Goal: Information Seeking & Learning: Learn about a topic

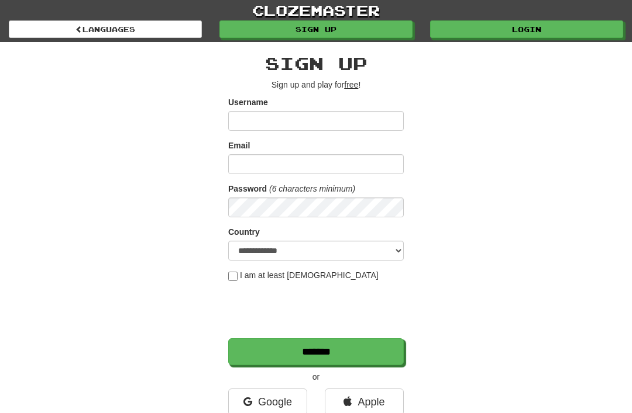
click at [280, 408] on link "Google" at bounding box center [267, 402] width 79 height 27
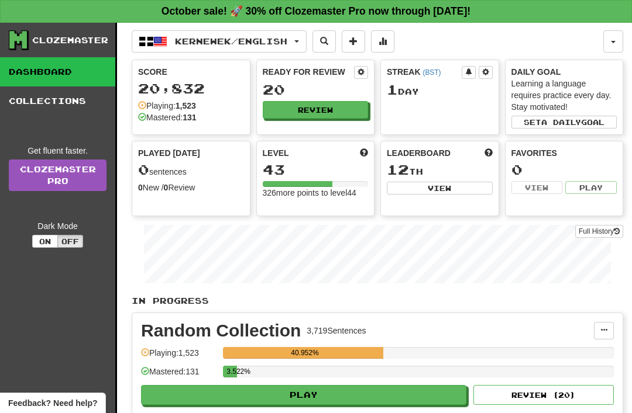
click at [238, 398] on button "Play" at bounding box center [303, 395] width 325 height 20
select select "**"
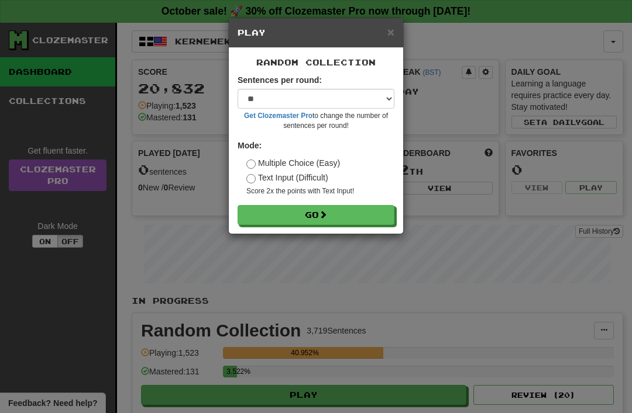
click at [322, 211] on span at bounding box center [323, 215] width 8 height 8
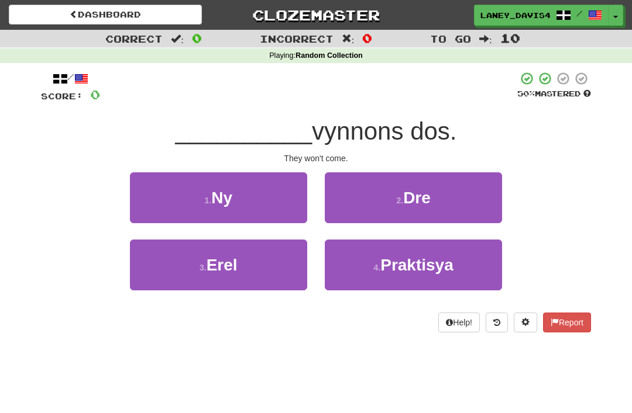
click at [269, 197] on button "1 . Ny" at bounding box center [218, 198] width 177 height 51
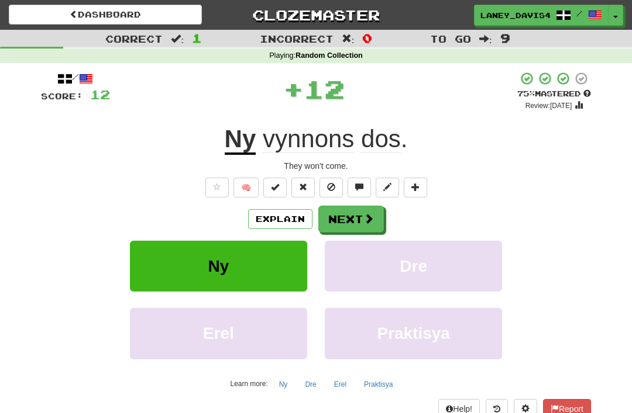
click at [352, 209] on button "Next" at bounding box center [350, 219] width 65 height 27
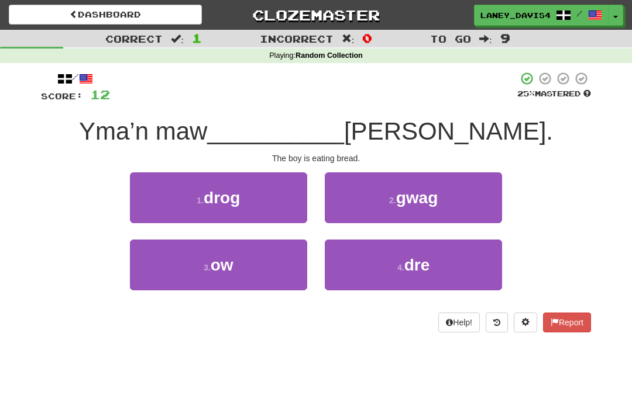
click at [250, 281] on button "3 . ow" at bounding box center [218, 265] width 177 height 51
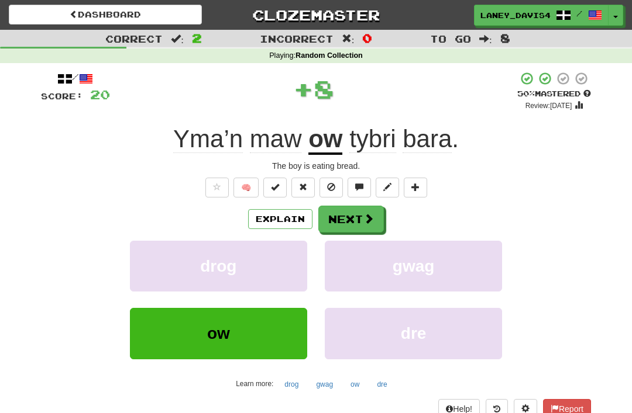
click at [368, 163] on div "The boy is eating bread." at bounding box center [316, 166] width 550 height 12
click at [382, 208] on button "Next" at bounding box center [350, 219] width 65 height 27
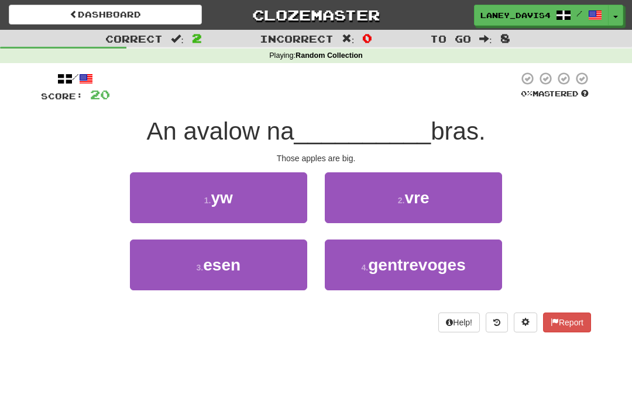
click at [277, 199] on button "1 . yw" at bounding box center [218, 198] width 177 height 51
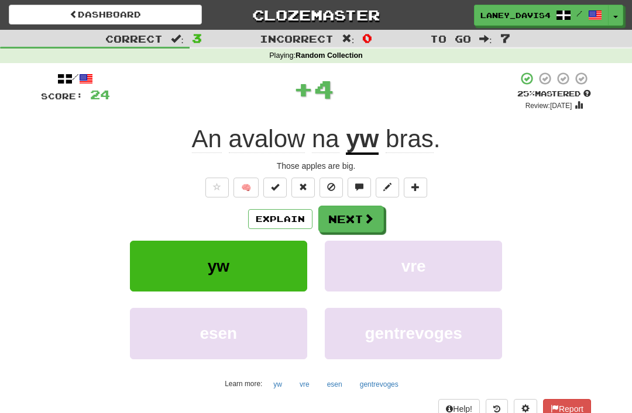
click at [363, 183] on span at bounding box center [359, 187] width 8 height 8
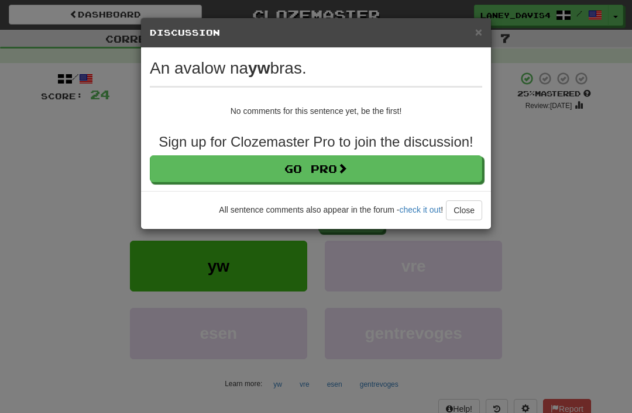
click at [544, 146] on div "× Discussion View in the forum An avalow na yw bras. No comments for this sente…" at bounding box center [316, 206] width 632 height 413
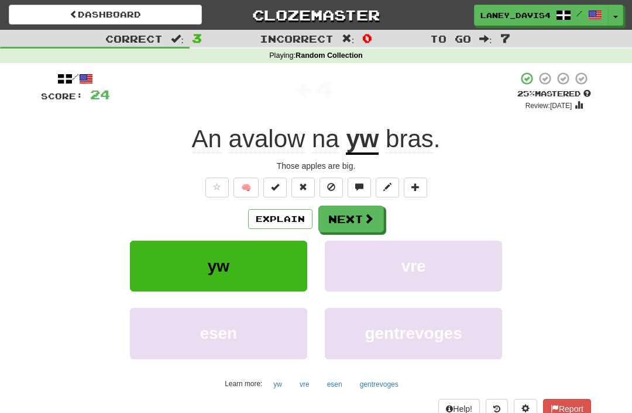
click at [349, 219] on button "Next" at bounding box center [350, 219] width 65 height 27
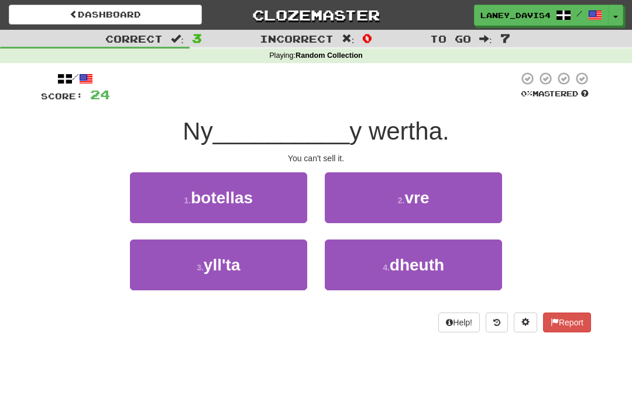
click at [395, 257] on span "dheuth" at bounding box center [416, 265] width 54 height 18
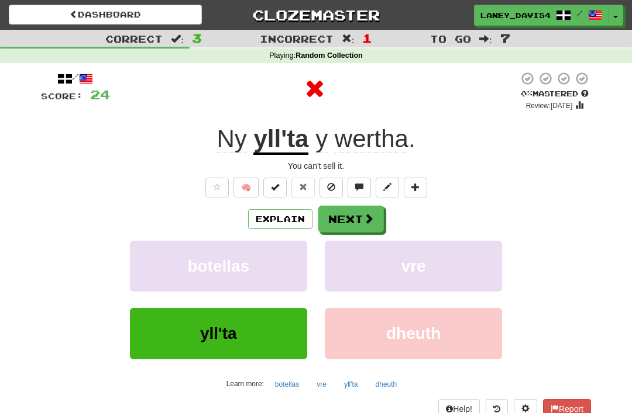
click at [358, 211] on button "Next" at bounding box center [350, 219] width 65 height 27
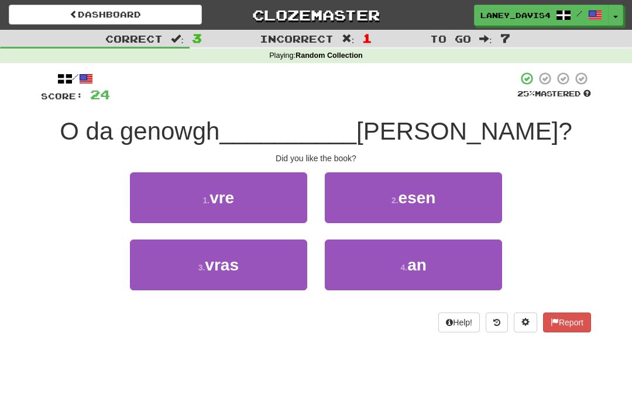
click at [430, 258] on button "4 . an" at bounding box center [413, 265] width 177 height 51
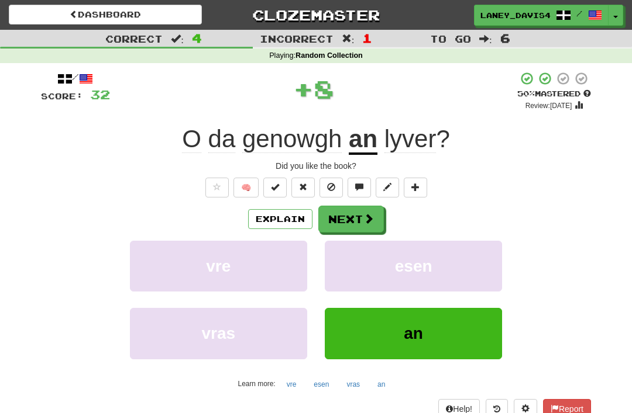
click at [357, 209] on button "Next" at bounding box center [350, 219] width 65 height 27
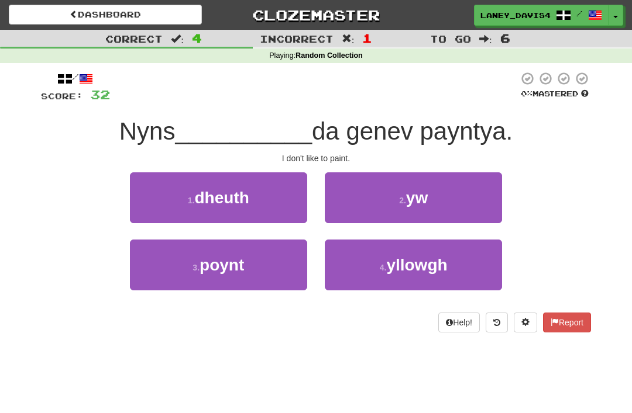
click at [423, 189] on span "yw" at bounding box center [417, 198] width 22 height 18
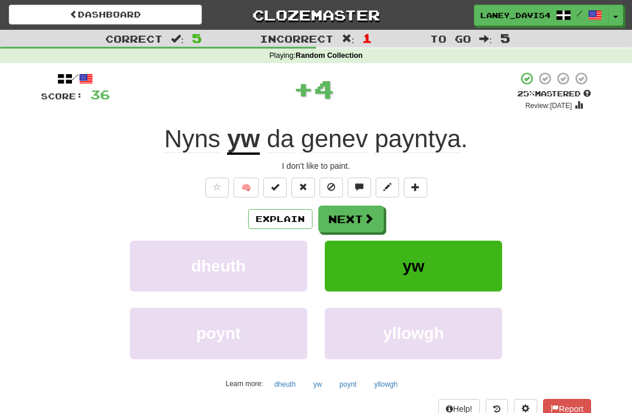
click at [354, 222] on button "Next" at bounding box center [350, 219] width 65 height 27
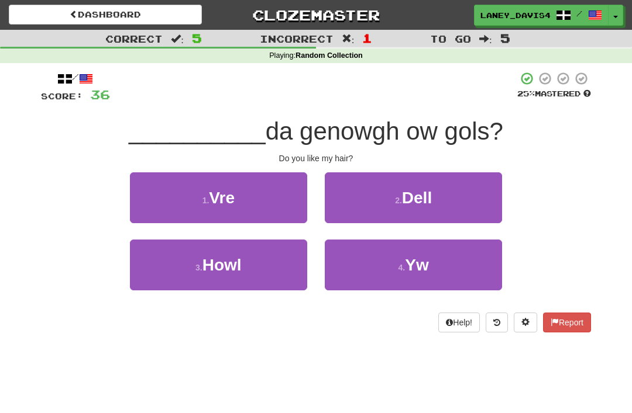
click at [390, 264] on button "4 . Yw" at bounding box center [413, 265] width 177 height 51
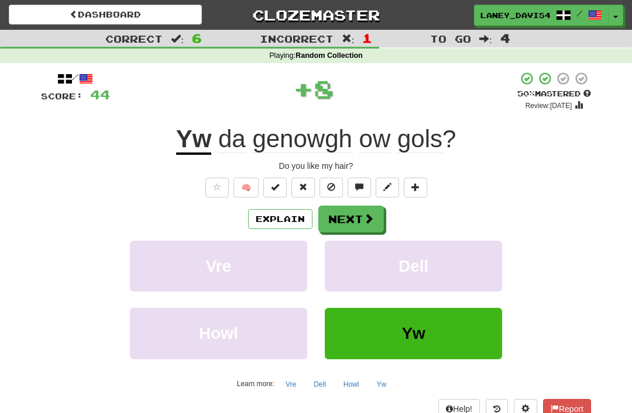
click at [359, 222] on button "Next" at bounding box center [350, 219] width 65 height 27
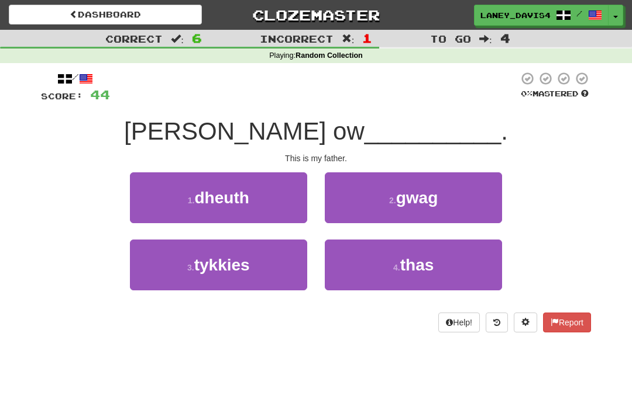
click at [399, 259] on button "4 . thas" at bounding box center [413, 265] width 177 height 51
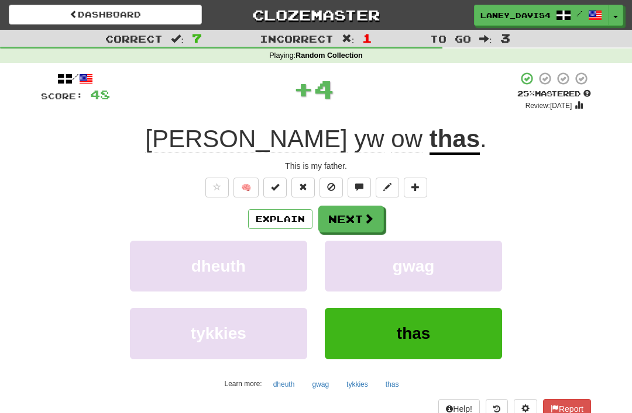
click at [359, 224] on button "Next" at bounding box center [350, 219] width 65 height 27
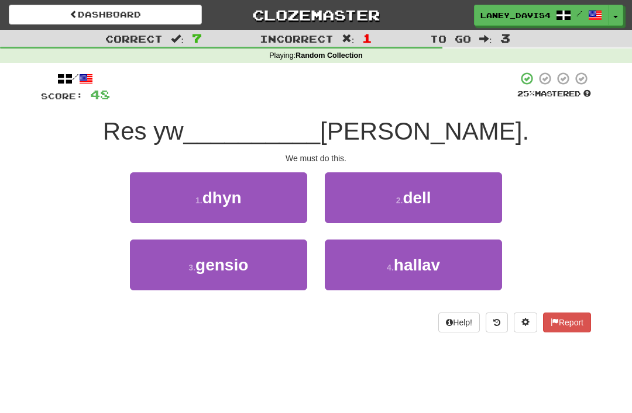
click at [269, 199] on button "1 . dhyn" at bounding box center [218, 198] width 177 height 51
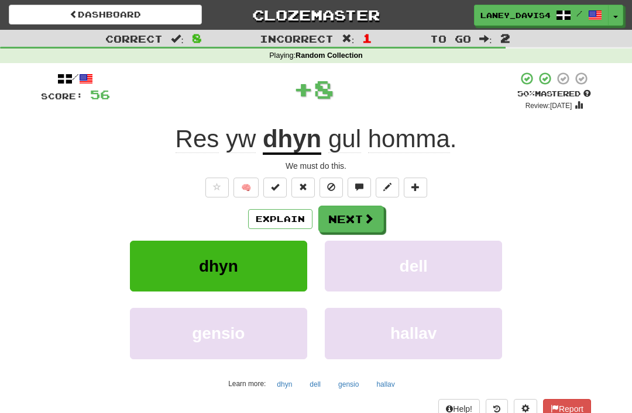
click at [365, 221] on span at bounding box center [368, 218] width 11 height 11
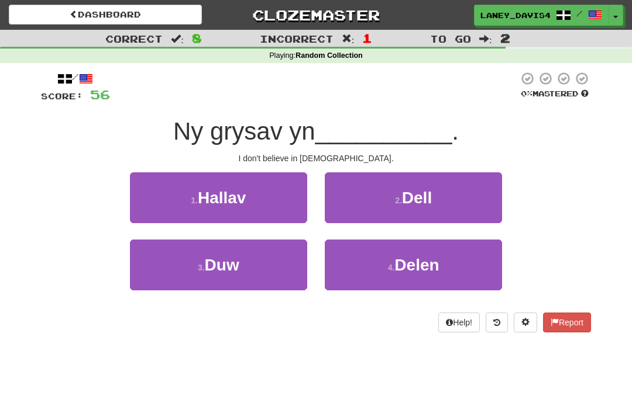
click at [270, 259] on button "3 . Duw" at bounding box center [218, 265] width 177 height 51
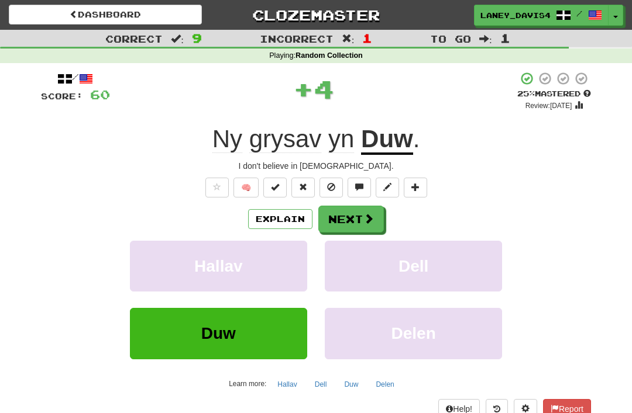
click at [360, 219] on button "Next" at bounding box center [350, 219] width 65 height 27
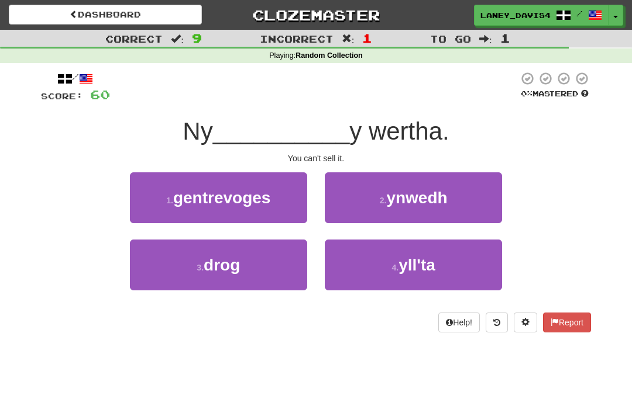
click at [387, 268] on button "4 . yll'ta" at bounding box center [413, 265] width 177 height 51
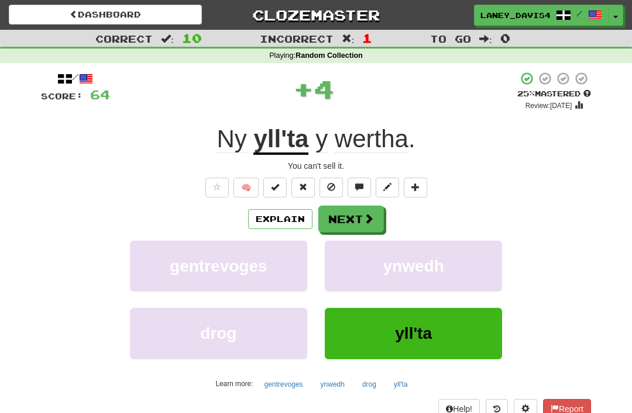
click at [372, 213] on span at bounding box center [368, 218] width 11 height 11
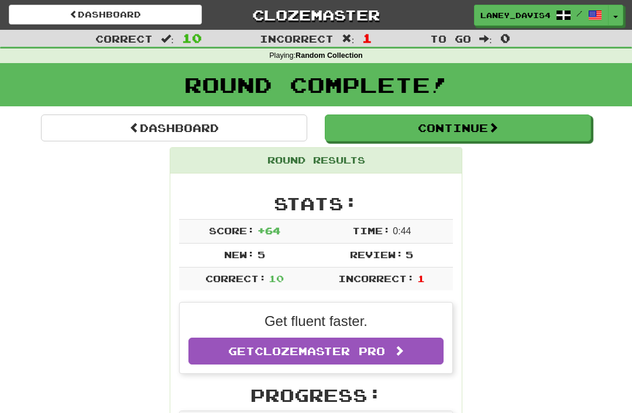
click at [457, 120] on button "Continue" at bounding box center [458, 128] width 266 height 27
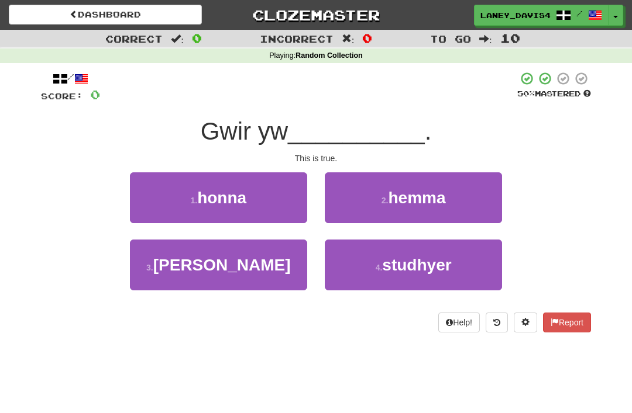
click at [271, 197] on button "1 . honna" at bounding box center [218, 198] width 177 height 51
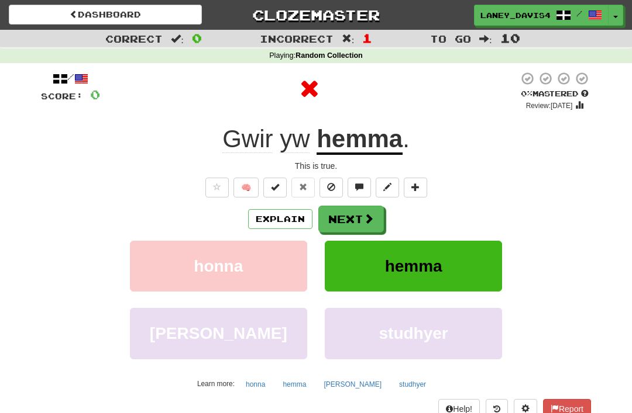
click at [360, 213] on button "Next" at bounding box center [350, 219] width 65 height 27
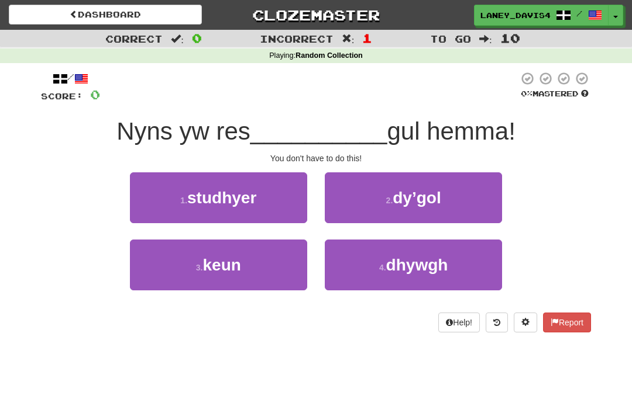
click at [388, 273] on span "dhywgh" at bounding box center [417, 265] width 62 height 18
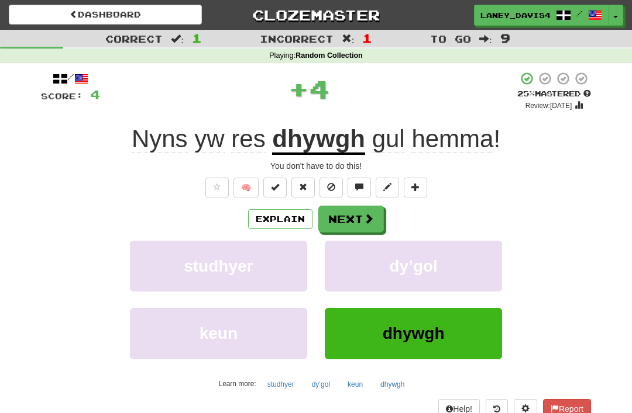
click at [350, 216] on button "Next" at bounding box center [350, 219] width 65 height 27
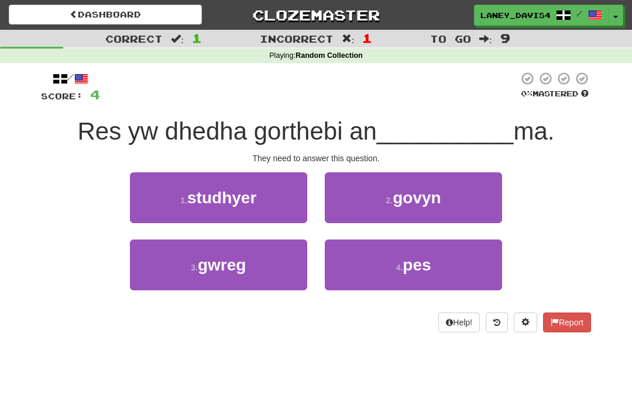
click at [466, 200] on button "2 . govyn" at bounding box center [413, 198] width 177 height 51
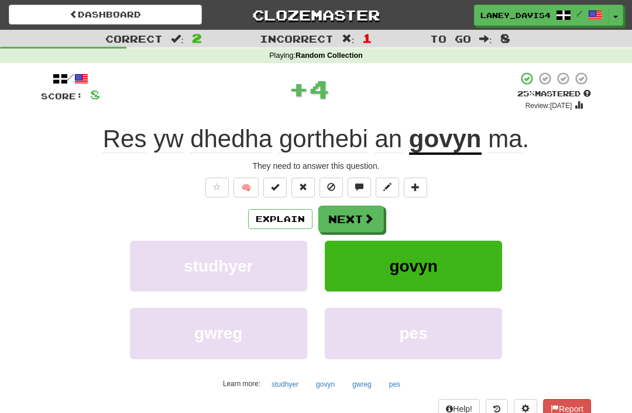
click at [351, 212] on button "Next" at bounding box center [350, 219] width 65 height 27
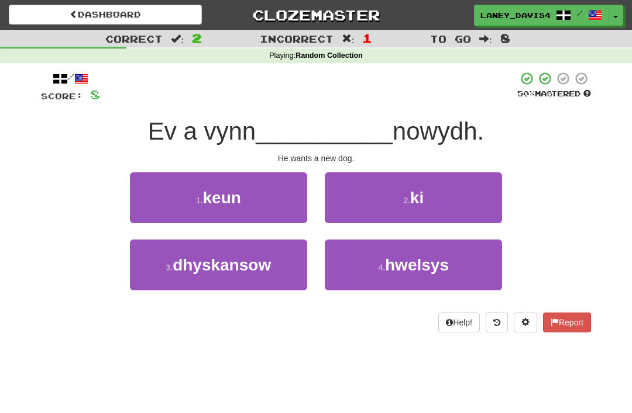
click at [451, 202] on button "2 . ki" at bounding box center [413, 198] width 177 height 51
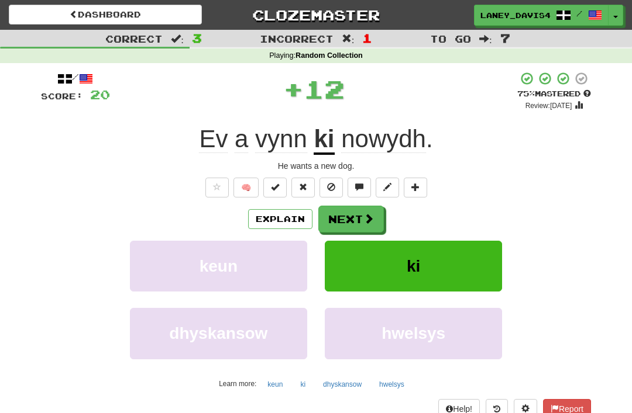
click at [369, 216] on span at bounding box center [368, 218] width 11 height 11
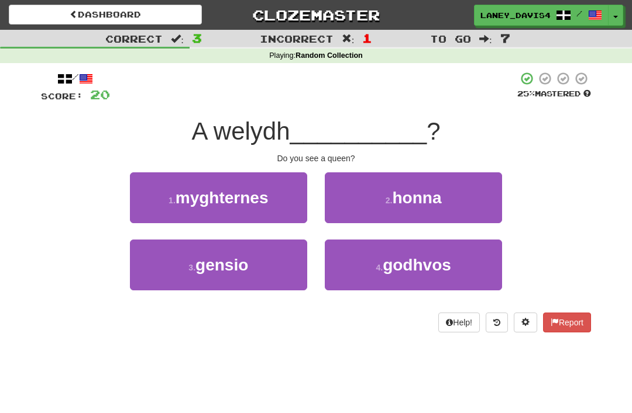
click at [277, 192] on button "1 . myghternes" at bounding box center [218, 198] width 177 height 51
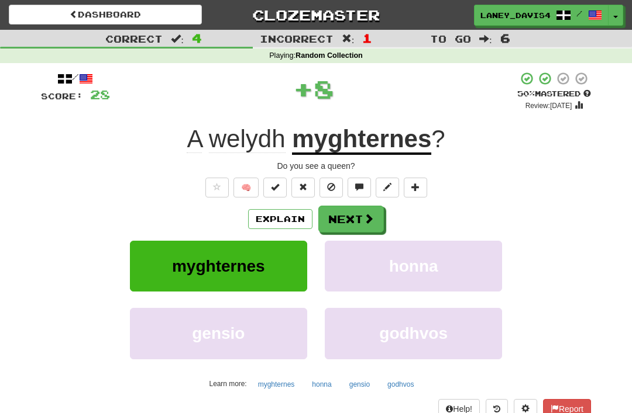
click at [361, 226] on button "Next" at bounding box center [350, 219] width 65 height 27
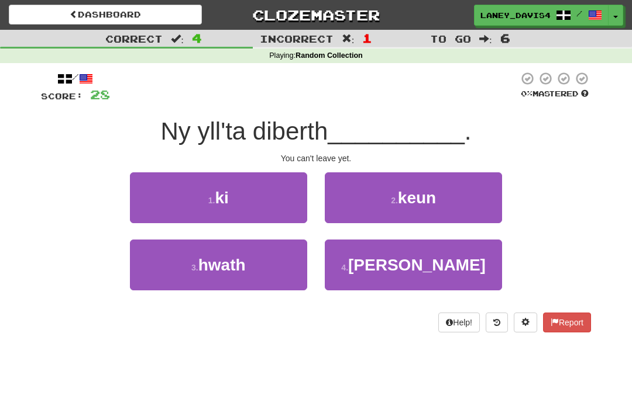
click at [282, 256] on button "3 . hwath" at bounding box center [218, 265] width 177 height 51
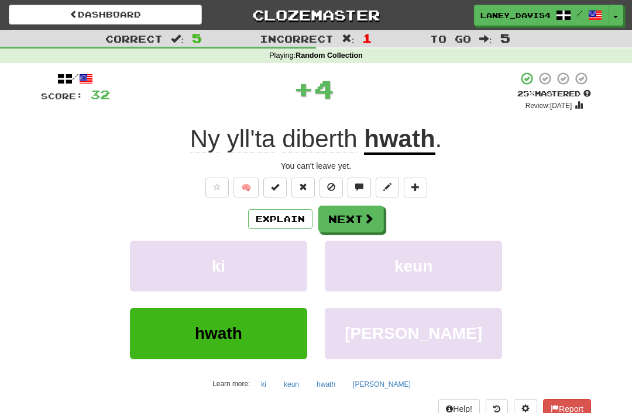
click at [369, 220] on span at bounding box center [368, 218] width 11 height 11
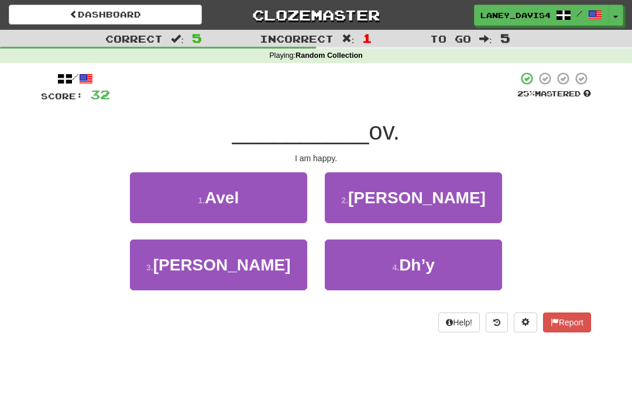
click at [249, 264] on span "Lowen" at bounding box center [221, 265] width 137 height 18
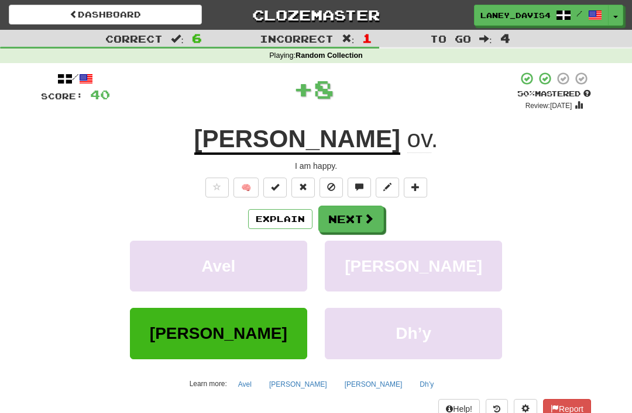
click at [356, 211] on button "Next" at bounding box center [350, 219] width 65 height 27
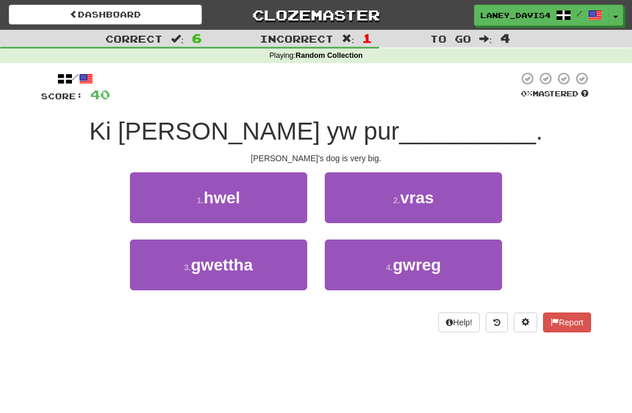
click at [403, 195] on span "vras" at bounding box center [417, 198] width 34 height 18
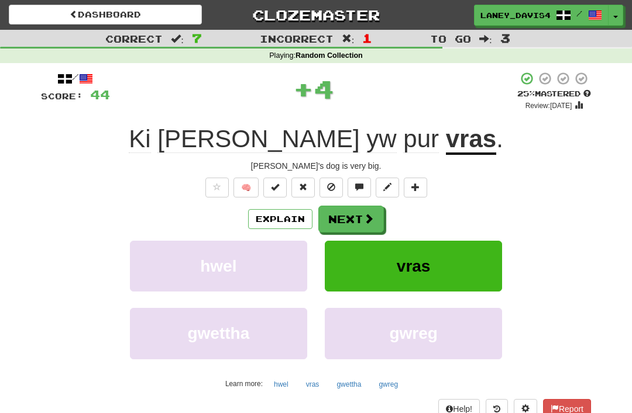
click at [347, 225] on button "Next" at bounding box center [350, 219] width 65 height 27
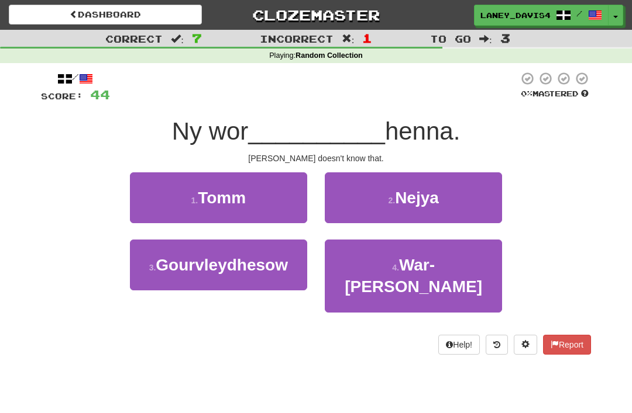
click at [288, 200] on button "1 . Tomm" at bounding box center [218, 198] width 177 height 51
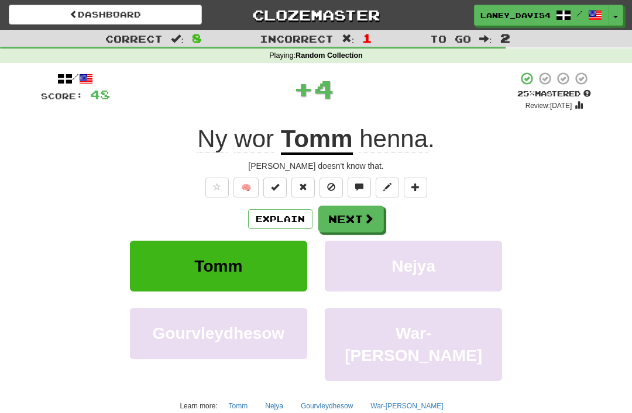
click at [368, 222] on span at bounding box center [368, 218] width 11 height 11
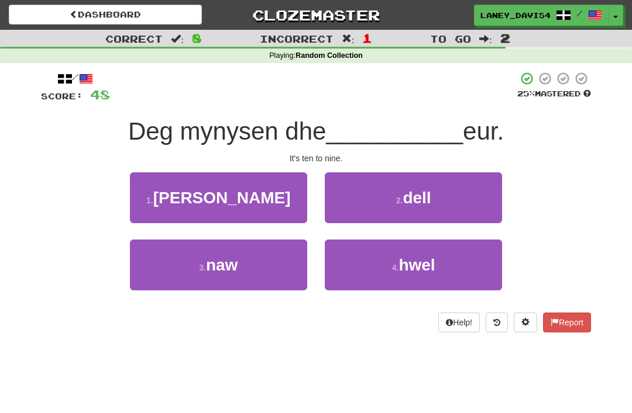
click at [253, 267] on button "3 . naw" at bounding box center [218, 265] width 177 height 51
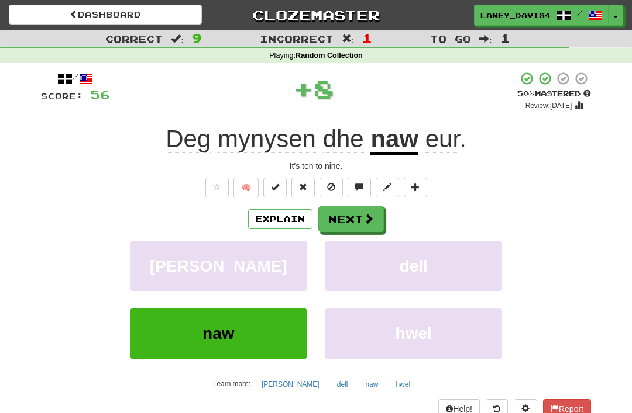
click at [357, 219] on button "Next" at bounding box center [350, 219] width 65 height 27
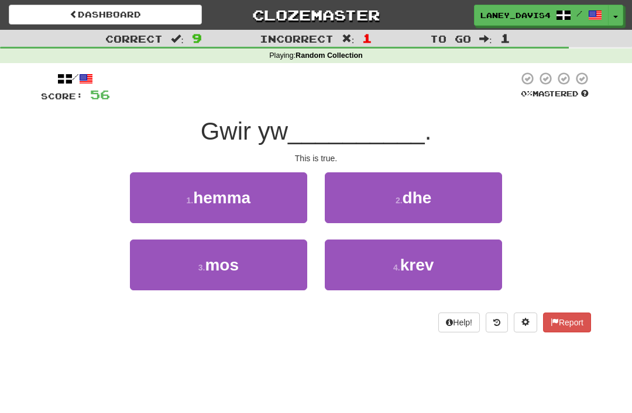
click at [263, 201] on button "1 . hemma" at bounding box center [218, 198] width 177 height 51
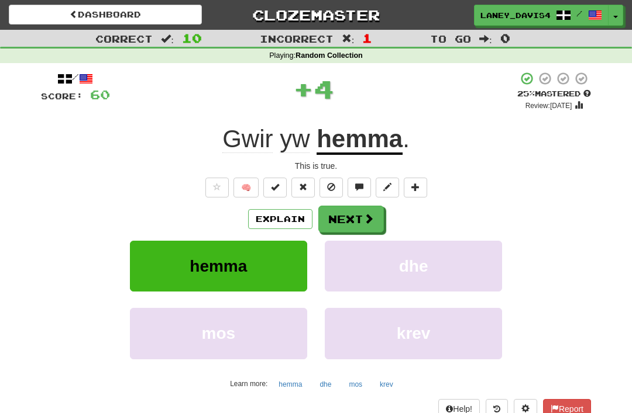
click at [365, 210] on button "Next" at bounding box center [350, 219] width 65 height 27
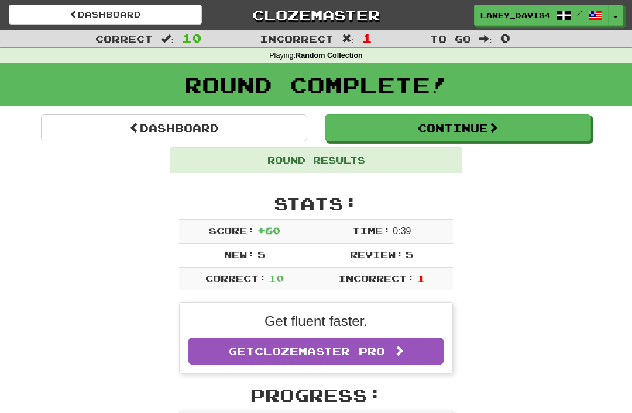
click at [453, 125] on button "Continue" at bounding box center [458, 128] width 266 height 27
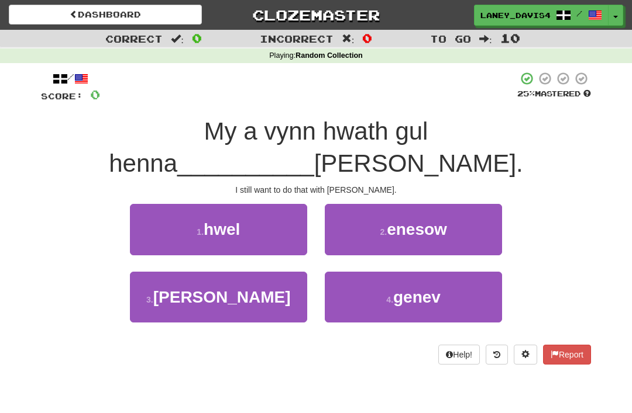
click at [257, 272] on button "3 . gans" at bounding box center [218, 297] width 177 height 51
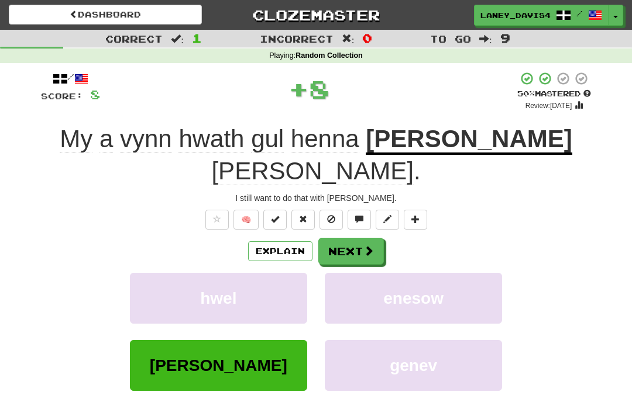
click at [374, 238] on button "Next" at bounding box center [350, 251] width 65 height 27
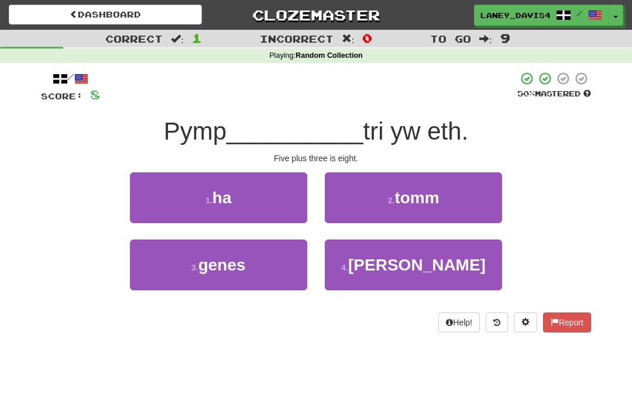
click at [279, 201] on button "1 . ha" at bounding box center [218, 198] width 177 height 51
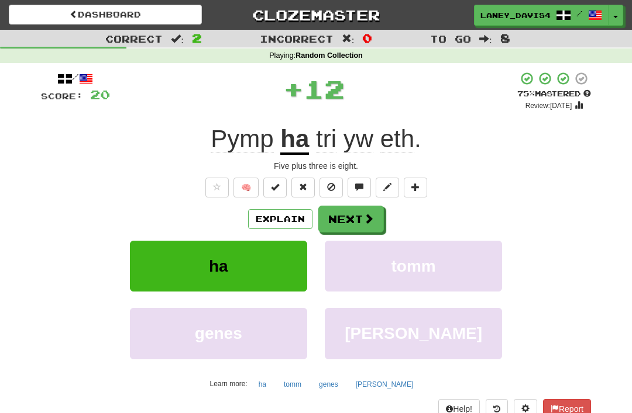
click at [370, 220] on span at bounding box center [368, 218] width 11 height 11
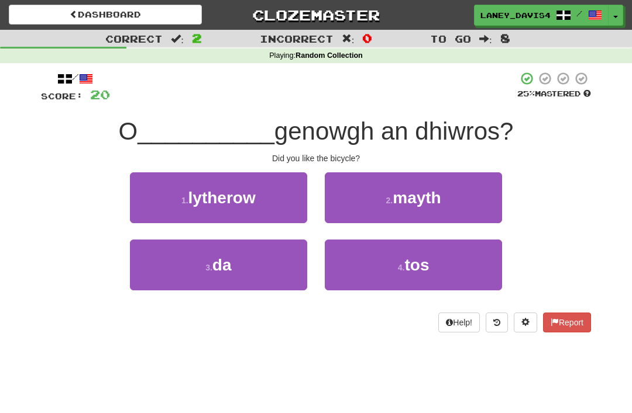
click at [249, 258] on button "3 . da" at bounding box center [218, 265] width 177 height 51
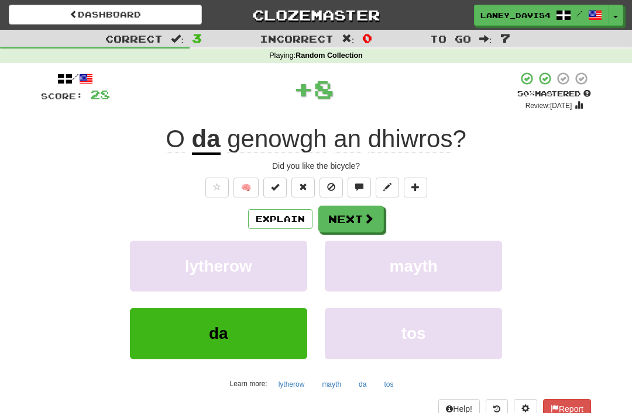
click at [358, 220] on button "Next" at bounding box center [350, 219] width 65 height 27
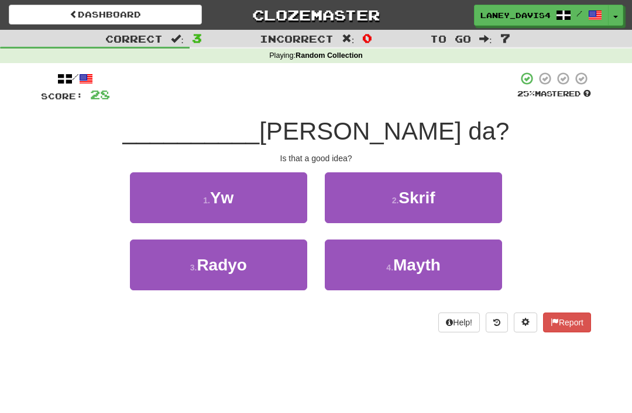
click at [281, 195] on button "1 . Yw" at bounding box center [218, 198] width 177 height 51
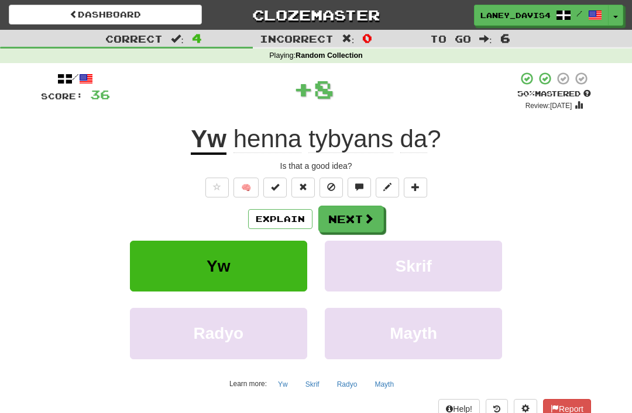
click at [364, 195] on button at bounding box center [358, 188] width 23 height 20
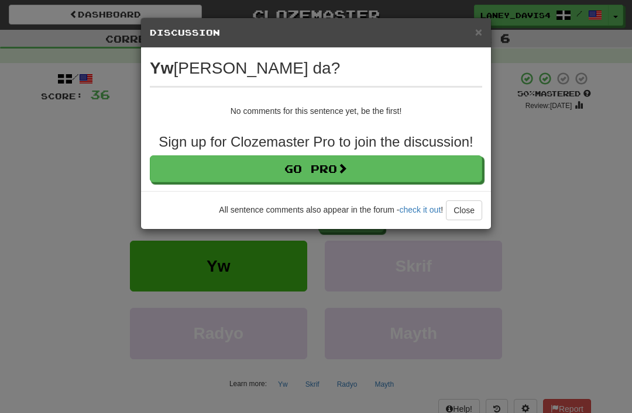
click at [527, 165] on div "× Discussion View in the forum Yw henna tybyans da? No comments for this senten…" at bounding box center [316, 206] width 632 height 413
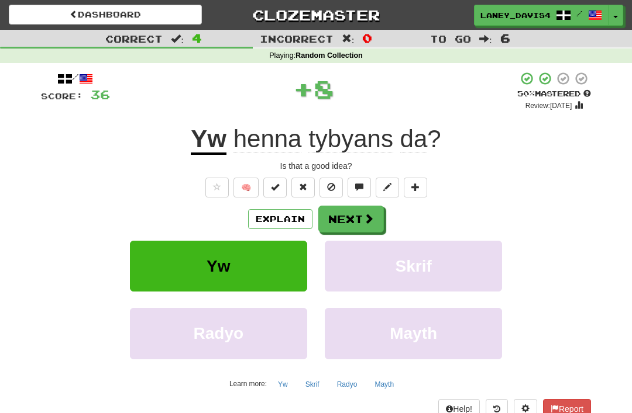
click at [376, 215] on button "Next" at bounding box center [350, 219] width 65 height 27
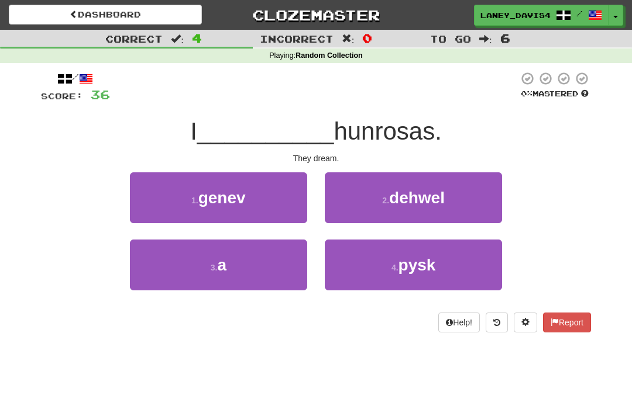
click at [253, 275] on button "3 . a" at bounding box center [218, 265] width 177 height 51
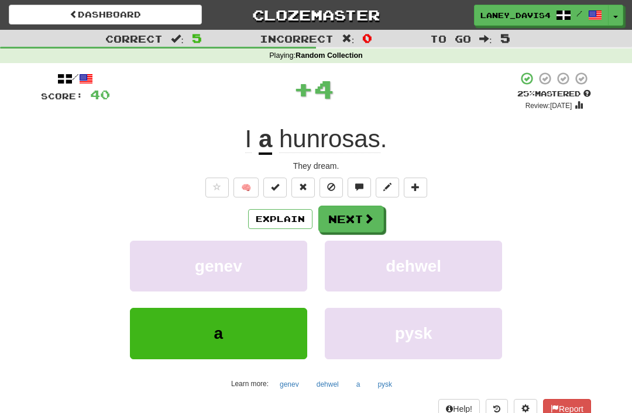
click at [366, 216] on span at bounding box center [368, 218] width 11 height 11
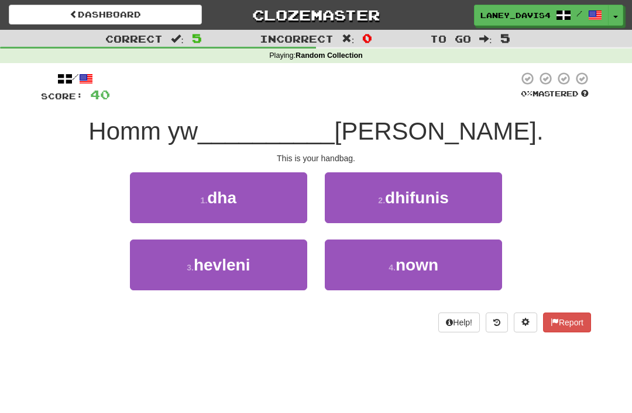
click at [264, 194] on button "1 . dha" at bounding box center [218, 198] width 177 height 51
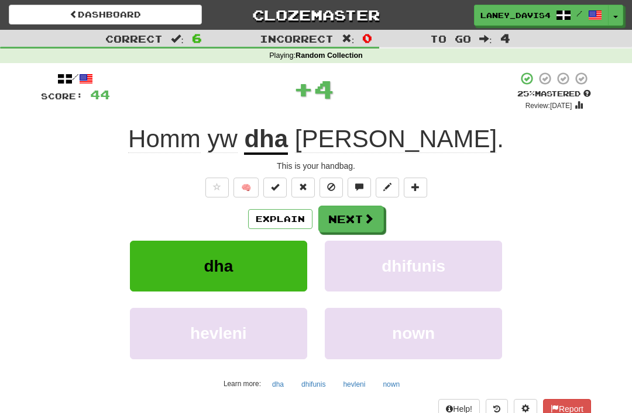
click at [372, 213] on span at bounding box center [368, 218] width 11 height 11
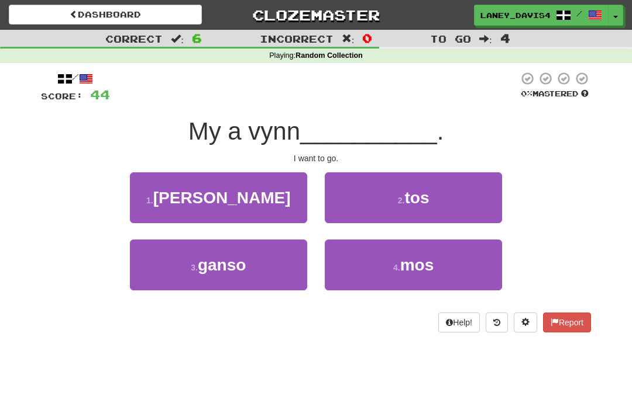
click at [412, 262] on span "mos" at bounding box center [417, 265] width 34 height 18
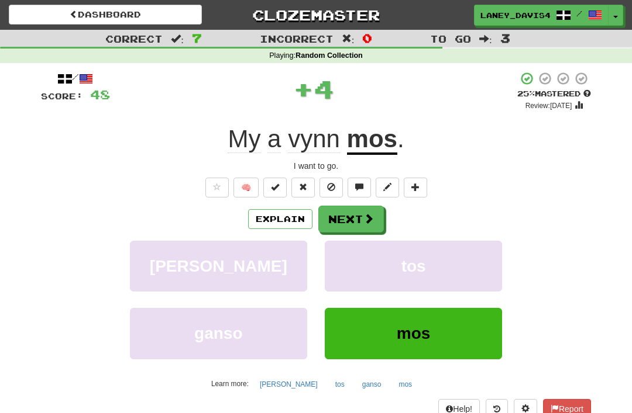
click at [361, 212] on button "Next" at bounding box center [350, 219] width 65 height 27
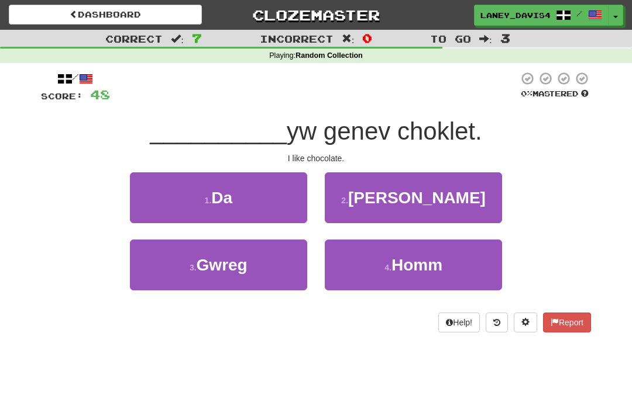
click at [275, 199] on button "1 . Da" at bounding box center [218, 198] width 177 height 51
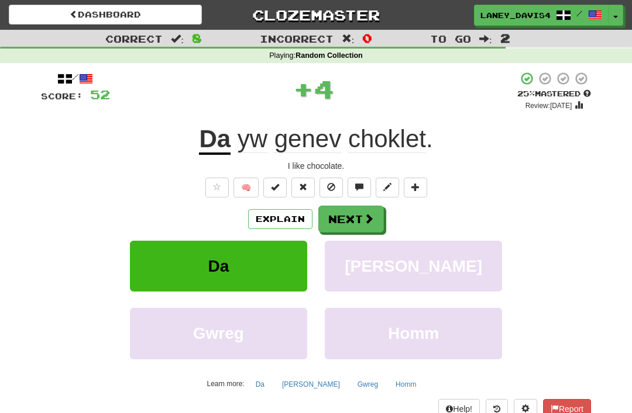
click at [359, 212] on button "Next" at bounding box center [350, 219] width 65 height 27
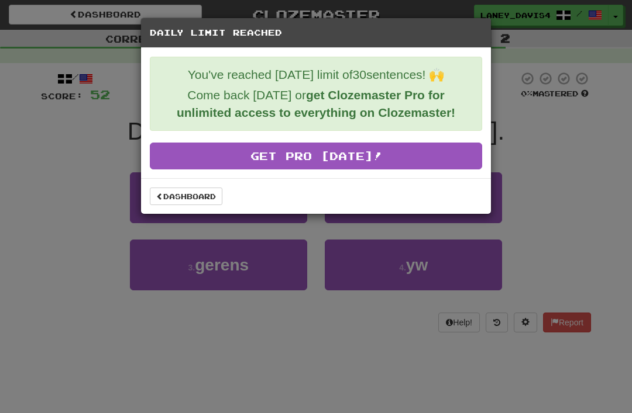
click at [574, 134] on div "Daily Limit Reached You've reached today's limit of 30 sentences! 🙌 Come back t…" at bounding box center [316, 206] width 632 height 413
click at [200, 191] on link "Dashboard" at bounding box center [186, 197] width 73 height 18
